Goal: Task Accomplishment & Management: Complete application form

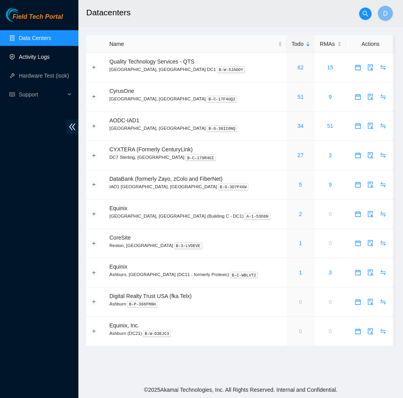
click at [47, 57] on link "Activity Logs" at bounding box center [34, 57] width 31 height 6
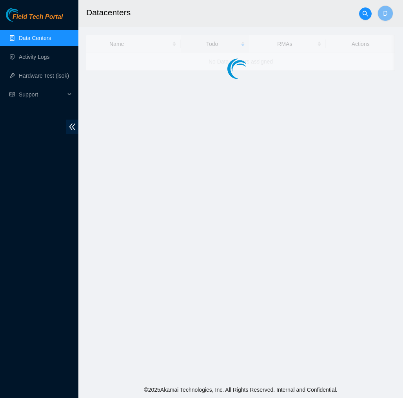
click at [197, 29] on main "Datacenters D Name Todo RMAs Actions No Data Centers assigned" at bounding box center [240, 191] width 325 height 382
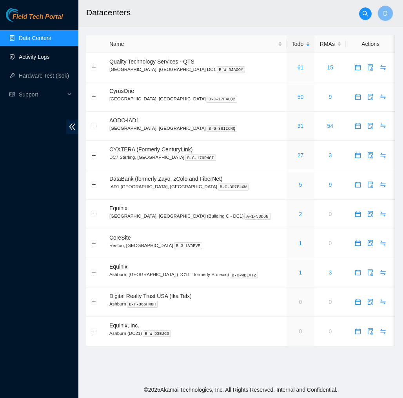
click at [31, 58] on link "Activity Logs" at bounding box center [34, 57] width 31 height 6
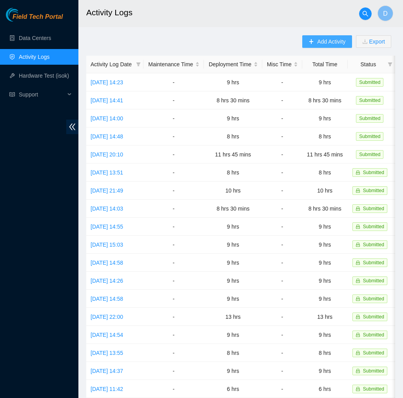
click at [317, 42] on span "Add Activity" at bounding box center [331, 41] width 28 height 9
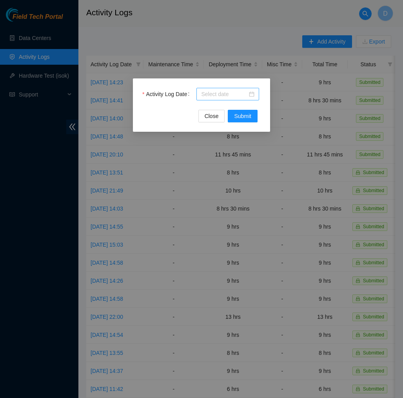
click at [237, 94] on input "Activity Log Date" at bounding box center [224, 94] width 46 height 9
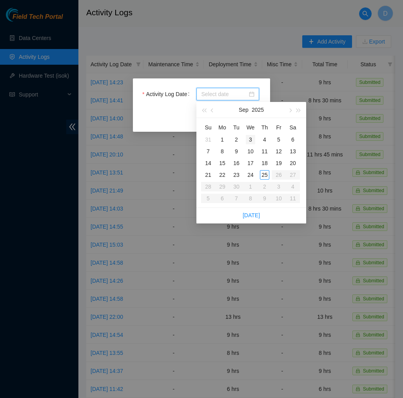
type input "[DATE]"
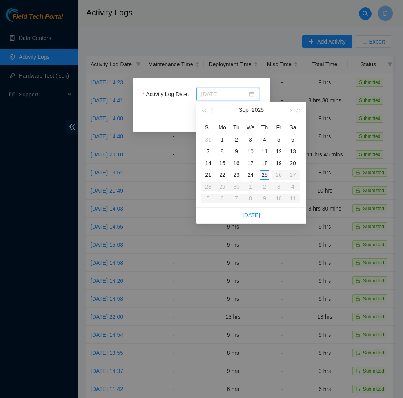
click at [268, 176] on div "25" at bounding box center [264, 174] width 9 height 9
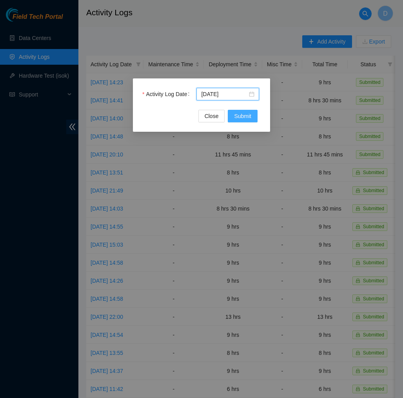
click at [256, 115] on button "Submit" at bounding box center [243, 116] width 30 height 13
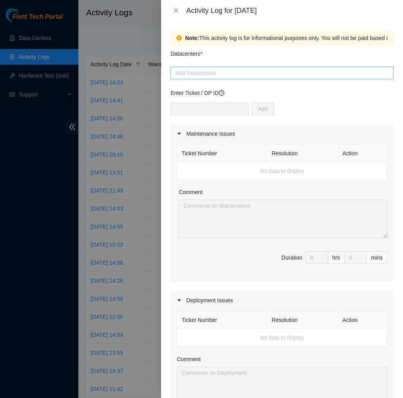
click at [227, 75] on div at bounding box center [282, 72] width 219 height 9
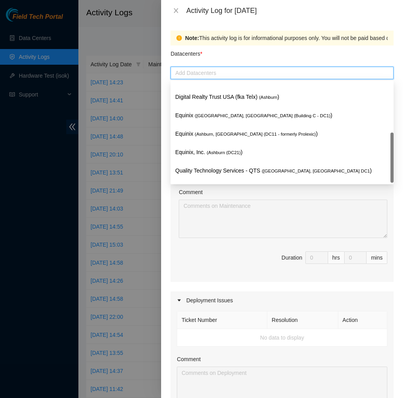
scroll to position [84, 0]
click at [218, 172] on p "Quality Technology Services - QTS ( [GEOGRAPHIC_DATA], [GEOGRAPHIC_DATA] DC1 )" at bounding box center [282, 170] width 214 height 9
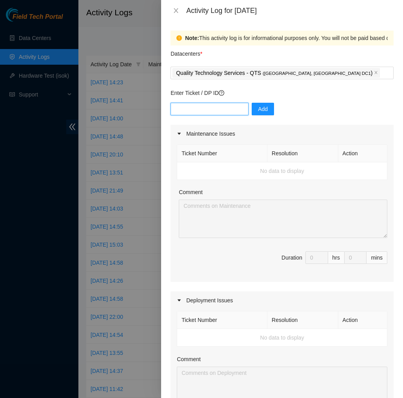
click at [233, 108] on input "text" at bounding box center [210, 109] width 78 height 13
type input "d"
type input "dp77109"
click at [260, 109] on span "Add" at bounding box center [263, 109] width 10 height 9
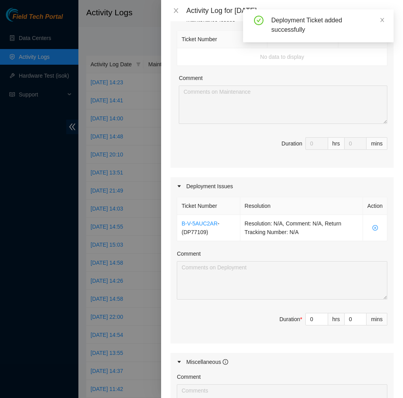
scroll to position [121, 0]
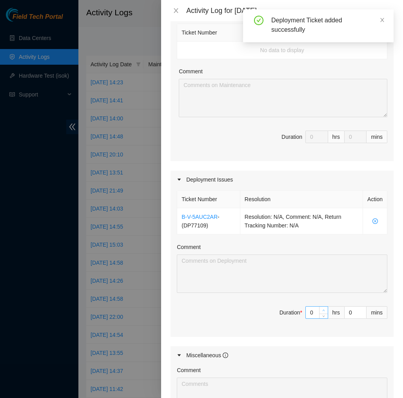
type input "1"
click at [323, 310] on icon "up" at bounding box center [324, 311] width 2 height 2
type input "2"
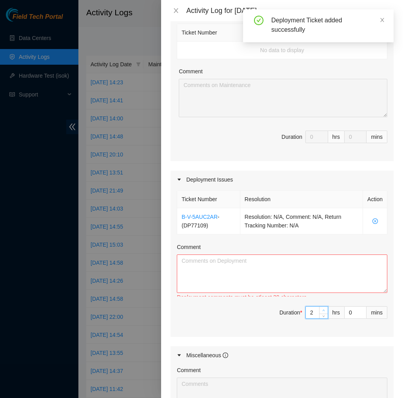
click at [323, 310] on icon "up" at bounding box center [324, 311] width 2 height 2
type input "3"
click at [323, 310] on icon "up" at bounding box center [324, 311] width 2 height 2
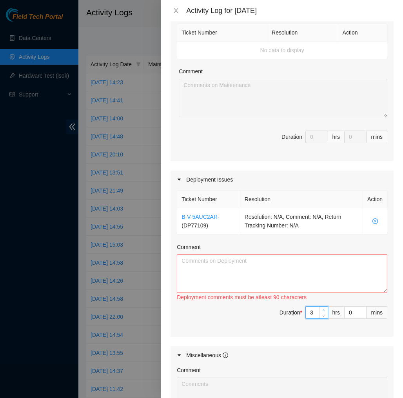
type input "4"
click at [323, 310] on icon "up" at bounding box center [324, 311] width 2 height 2
type input "5"
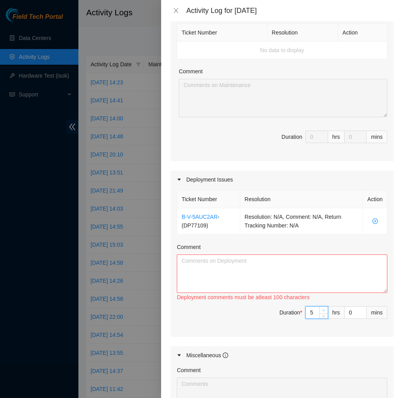
click at [323, 310] on icon "up" at bounding box center [324, 311] width 2 height 2
type input "6"
click at [323, 310] on icon "up" at bounding box center [324, 311] width 2 height 2
type input "7"
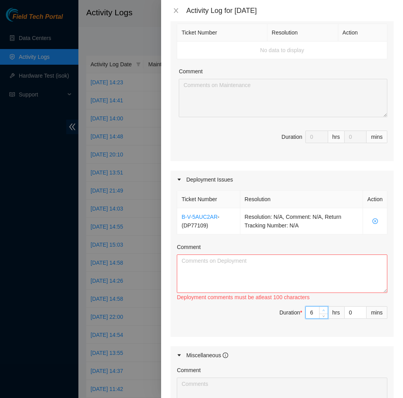
type input "7"
click at [323, 310] on icon "up" at bounding box center [324, 311] width 2 height 2
type input "8"
click at [323, 310] on icon "up" at bounding box center [324, 311] width 2 height 2
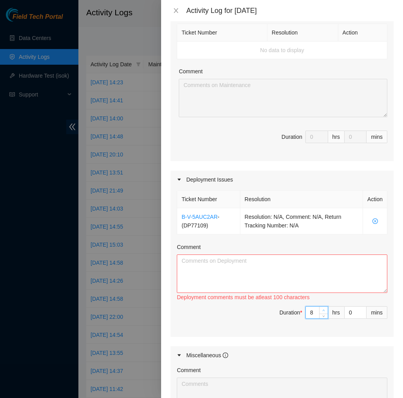
type input "9"
click at [323, 310] on icon "up" at bounding box center [324, 311] width 2 height 2
click at [327, 274] on textarea "Comment" at bounding box center [282, 273] width 211 height 38
paste textarea "EOD Report DP77109 [DATE], I installed both TORs and attached the Air sleeves t…"
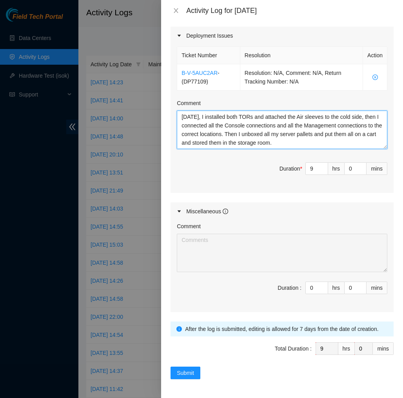
scroll to position [265, 0]
type textarea "EOD Report DP77109 [DATE], I installed both TORs and attached the Air sleeves t…"
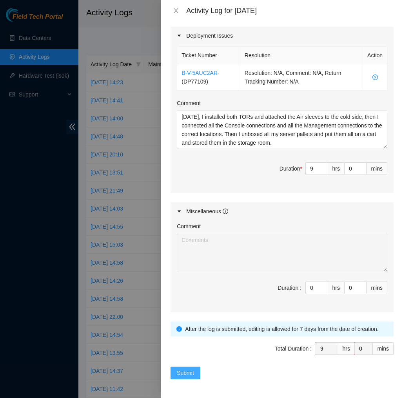
click at [180, 371] on span "Submit" at bounding box center [185, 373] width 17 height 9
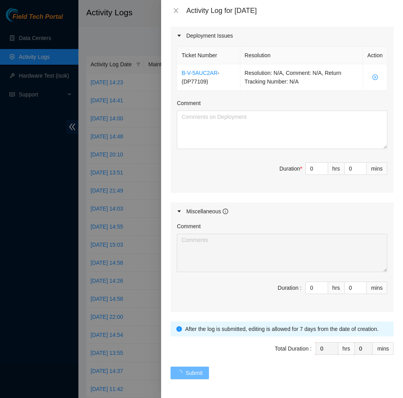
scroll to position [0, 0]
